Goal: Task Accomplishment & Management: Use online tool/utility

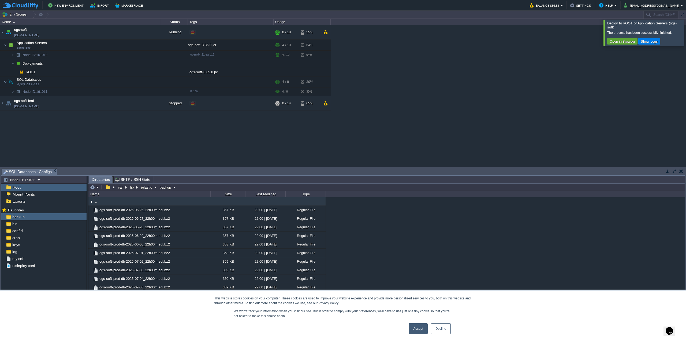
scroll to position [731, 0]
drag, startPoint x: 52, startPoint y: 171, endPoint x: 45, endPoint y: 245, distance: 74.3
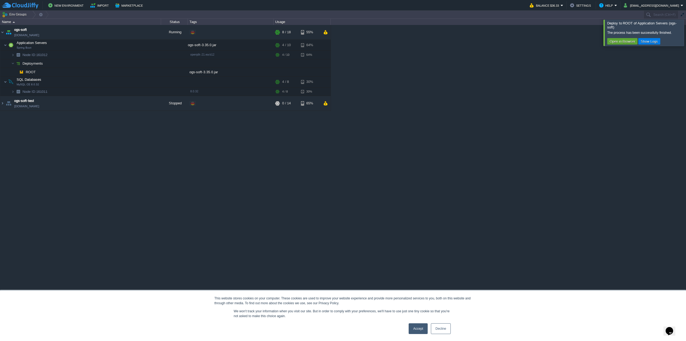
click at [55, 334] on button "Deployment Manager" at bounding box center [62, 336] width 39 height 5
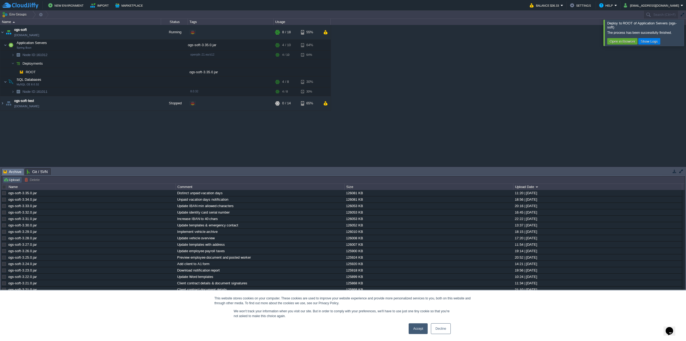
click at [16, 180] on button "Upload" at bounding box center [12, 179] width 18 height 5
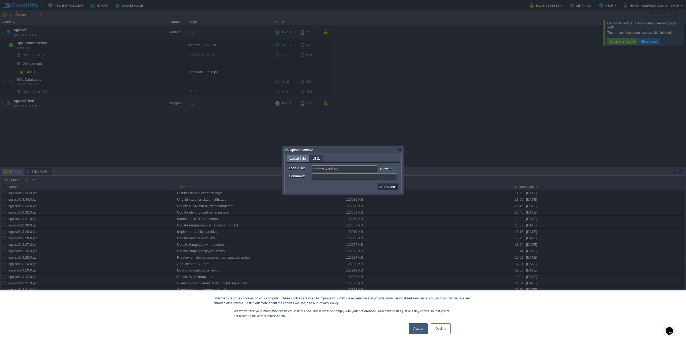
click at [383, 169] on input "file" at bounding box center [363, 168] width 68 height 6
type input "C:\fakepath\ogs-soft-3.35.0.jar"
type input "ogs-soft-3.35.0.jar"
click at [320, 177] on input "Comment:" at bounding box center [354, 176] width 85 height 7
type input "Distinct unpaid vacation days"
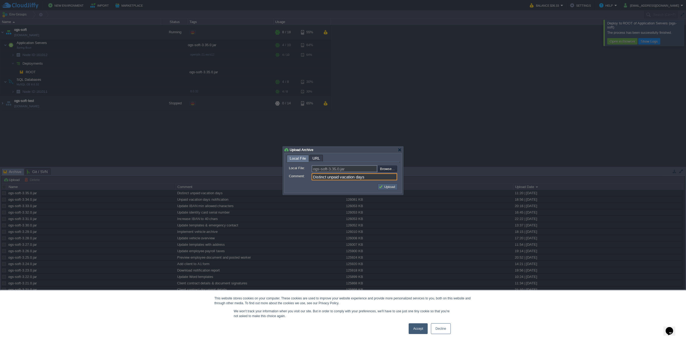
click at [381, 185] on button "Upload" at bounding box center [388, 186] width 18 height 5
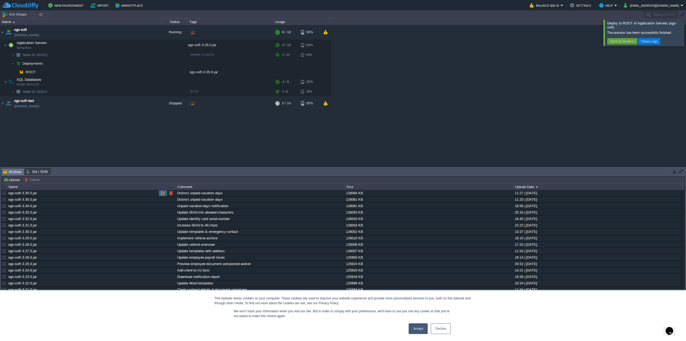
click at [162, 193] on button "button" at bounding box center [162, 192] width 5 height 5
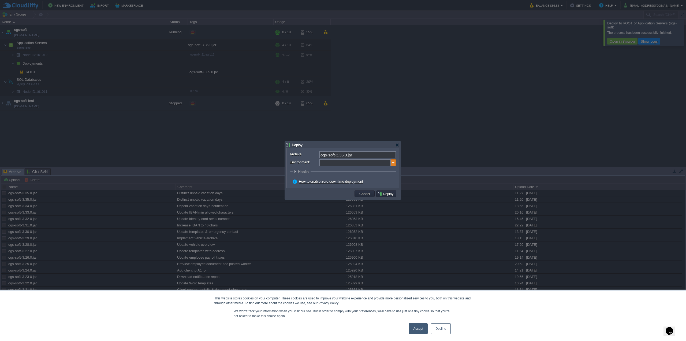
click at [394, 164] on img at bounding box center [393, 162] width 5 height 7
click at [363, 177] on div "Application Servers Spring Boot" at bounding box center [357, 180] width 76 height 10
type input "Application Servers (ogs-soft)"
click at [386, 181] on div "How to enable zero-downtime deployment" at bounding box center [344, 181] width 103 height 5
click at [386, 192] on button "Deploy" at bounding box center [386, 193] width 18 height 5
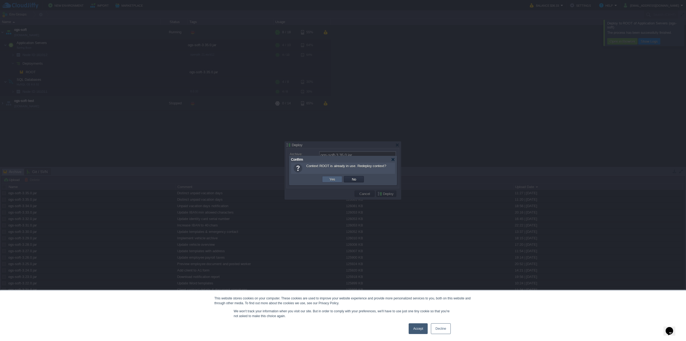
click at [335, 178] on button "Yes" at bounding box center [332, 179] width 9 height 5
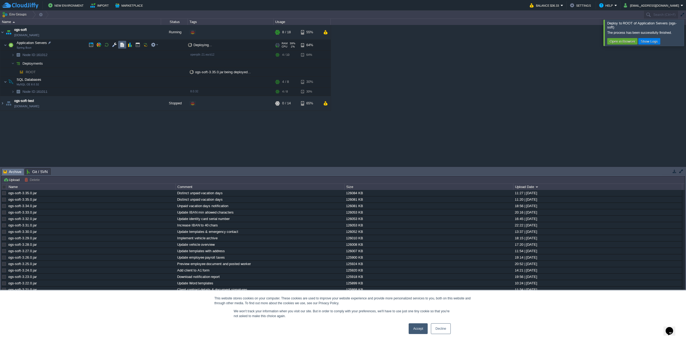
click at [122, 46] on button "button" at bounding box center [122, 44] width 5 height 5
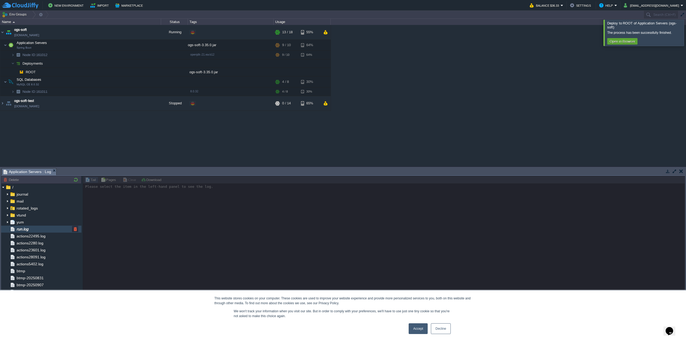
click at [33, 228] on div "run.log" at bounding box center [41, 228] width 80 height 7
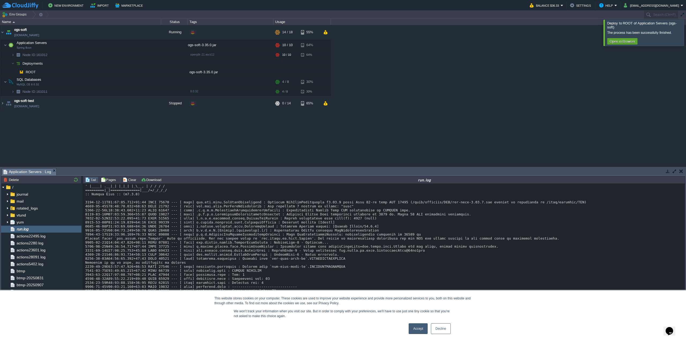
scroll to position [4079, 0]
drag, startPoint x: 366, startPoint y: 305, endPoint x: 356, endPoint y: 304, distance: 10.8
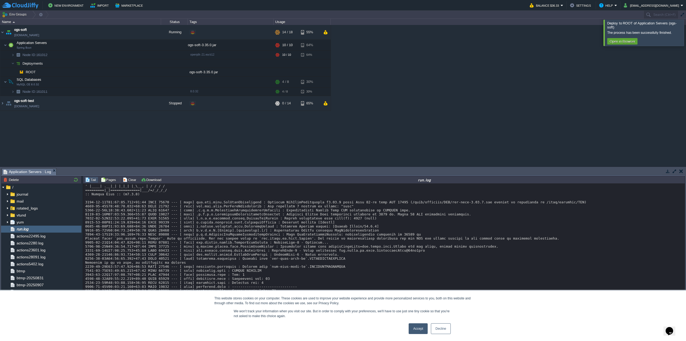
drag, startPoint x: 353, startPoint y: 305, endPoint x: 367, endPoint y: 306, distance: 13.7
drag, startPoint x: 465, startPoint y: 319, endPoint x: 349, endPoint y: 316, distance: 115.8
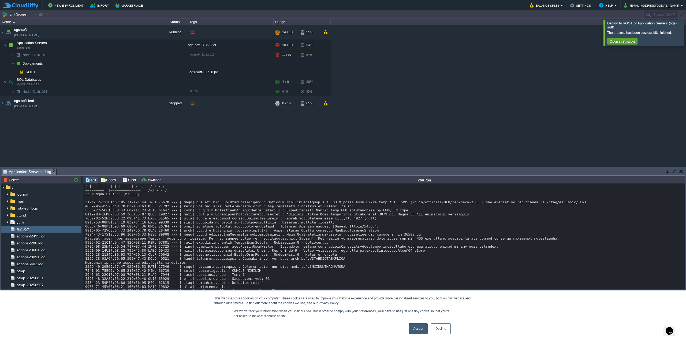
click at [686, 33] on div at bounding box center [692, 33] width 0 height 26
